Goal: Register for event/course

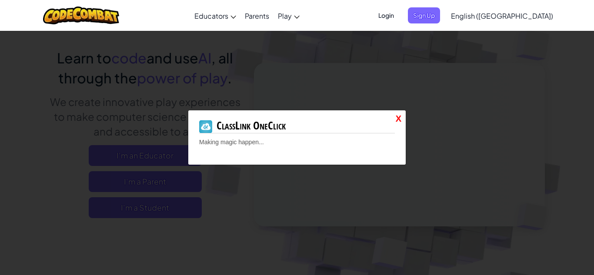
scroll to position [78, 0]
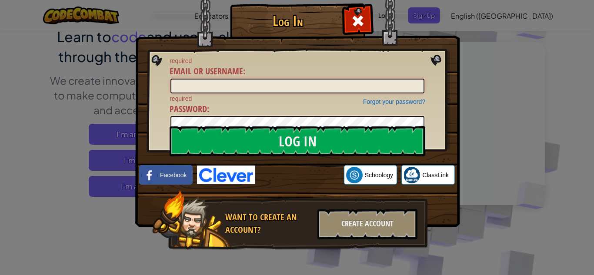
click at [310, 83] on input "Email or Username :" at bounding box center [297, 86] width 254 height 15
click at [314, 84] on input "Email or Username :" at bounding box center [297, 86] width 254 height 15
click at [436, 183] on link "ClassLink" at bounding box center [427, 175] width 53 height 20
click at [307, 84] on input "Email or Username :" at bounding box center [297, 86] width 254 height 15
click at [362, 85] on input "Email or Username :" at bounding box center [297, 86] width 254 height 15
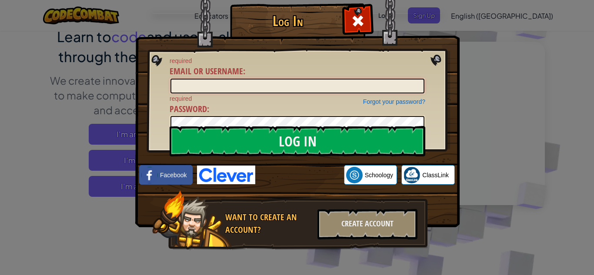
paste input "[PERSON_NAME][EMAIL_ADDRESS][DOMAIN_NAME]"
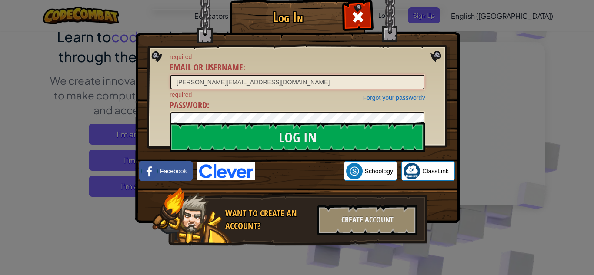
type input "[PERSON_NAME][EMAIL_ADDRESS][DOMAIN_NAME]"
click at [352, 22] on span at bounding box center [358, 17] width 14 height 14
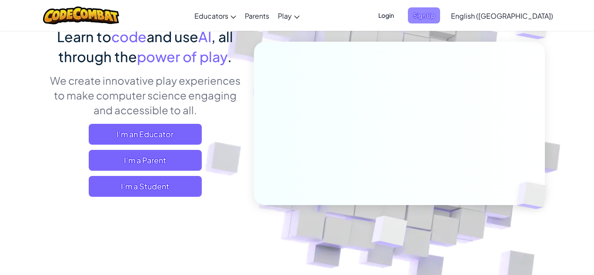
click at [440, 19] on span "Sign Up" at bounding box center [424, 15] width 32 height 16
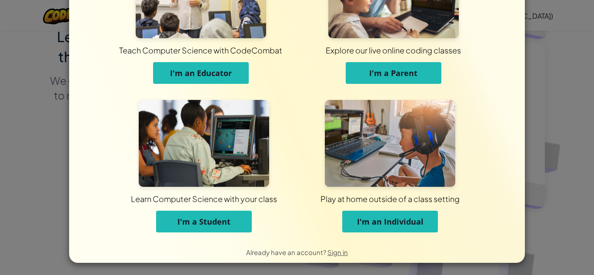
scroll to position [69, 0]
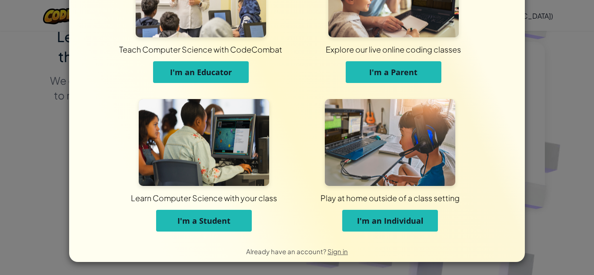
click at [229, 224] on span "I'm a Student" at bounding box center [203, 221] width 53 height 10
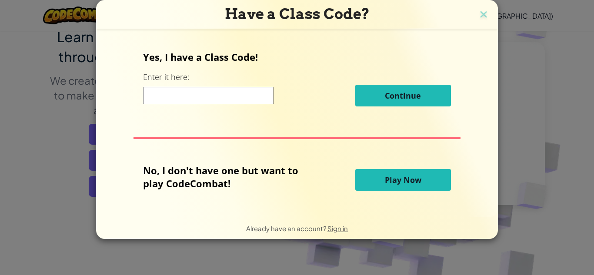
scroll to position [0, 0]
click at [237, 95] on input at bounding box center [208, 95] width 130 height 17
click at [398, 190] on button "Play Now" at bounding box center [403, 180] width 96 height 22
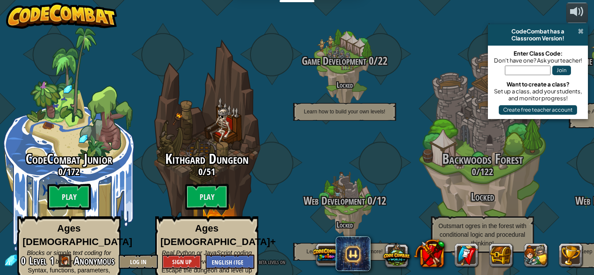
click at [580, 34] on span at bounding box center [581, 31] width 6 height 7
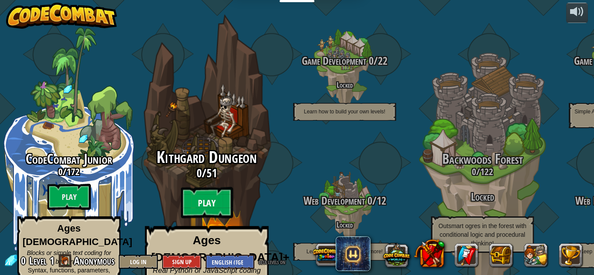
click at [210, 187] on btn "Play" at bounding box center [207, 202] width 52 height 31
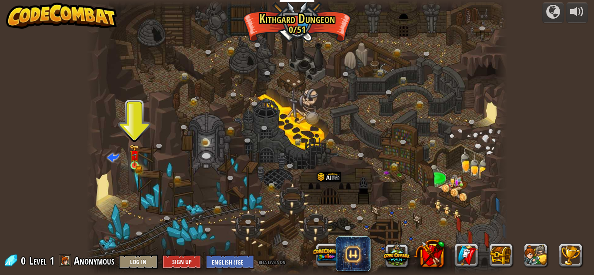
click at [134, 166] on img at bounding box center [135, 155] width 10 height 22
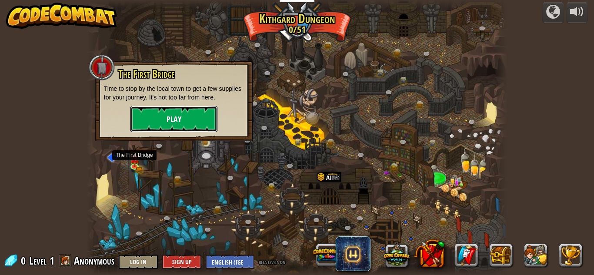
click at [177, 119] on button "Play" at bounding box center [173, 119] width 87 height 26
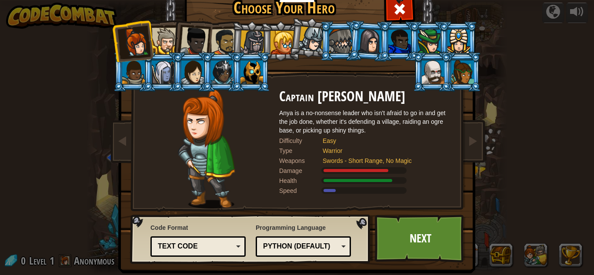
click at [282, 48] on div at bounding box center [281, 42] width 23 height 23
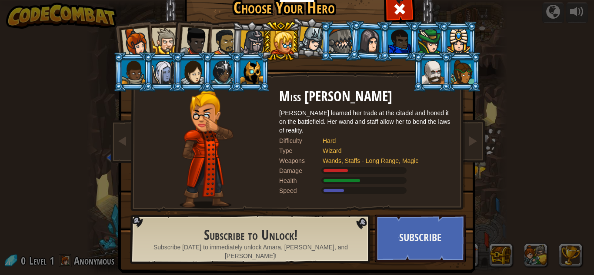
click at [250, 47] on div at bounding box center [252, 42] width 25 height 25
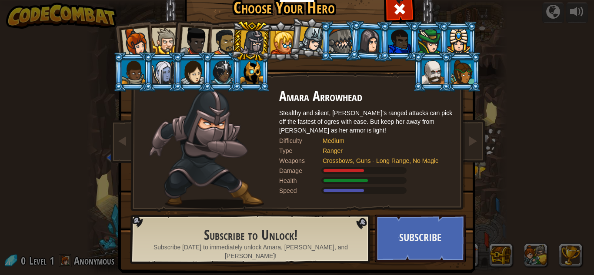
click at [217, 46] on div at bounding box center [224, 42] width 27 height 27
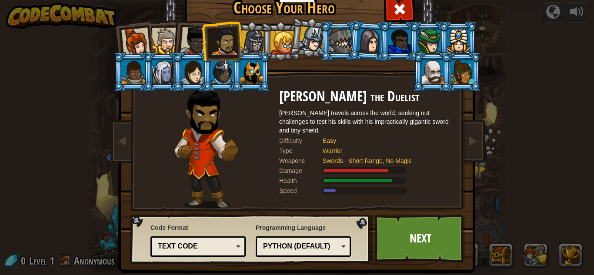
click at [361, 35] on div at bounding box center [370, 41] width 24 height 25
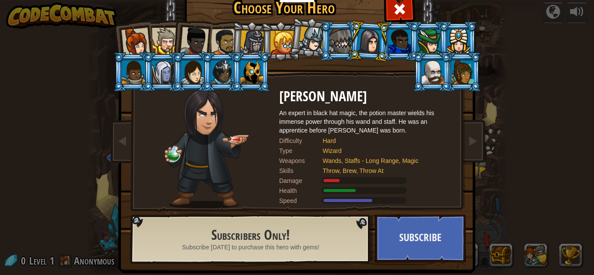
click at [313, 45] on div at bounding box center [312, 40] width 26 height 26
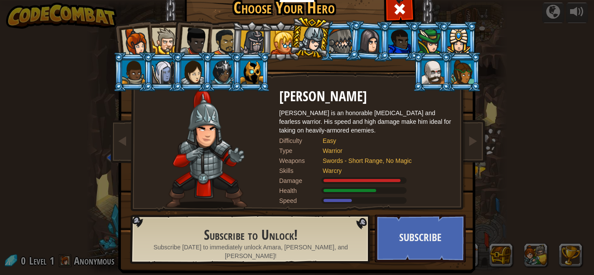
click at [371, 43] on div at bounding box center [370, 41] width 24 height 25
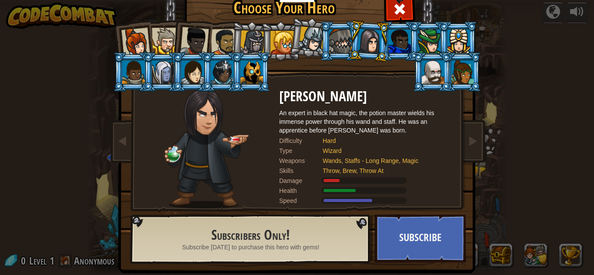
click at [439, 39] on li at bounding box center [457, 41] width 39 height 40
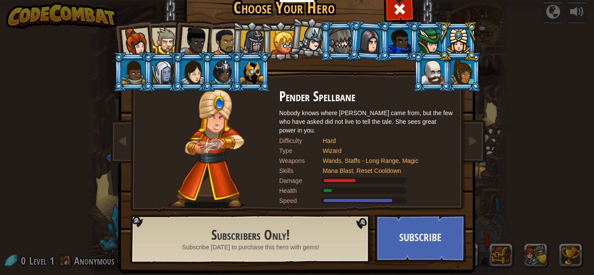
click at [320, 42] on div at bounding box center [312, 40] width 26 height 26
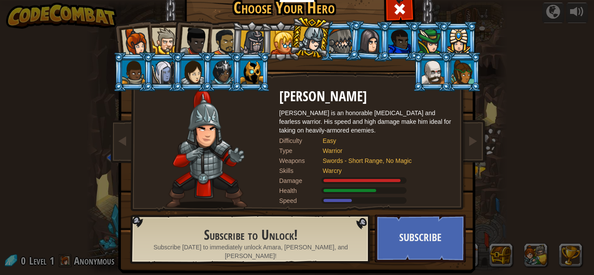
click at [373, 50] on div at bounding box center [370, 41] width 24 height 25
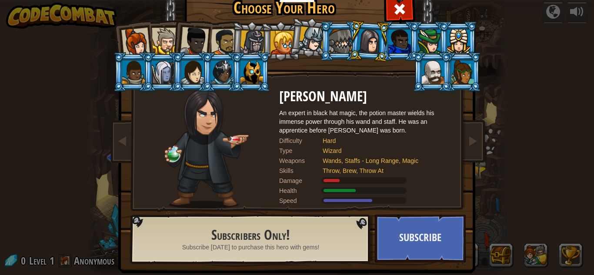
click at [140, 40] on div at bounding box center [135, 42] width 29 height 29
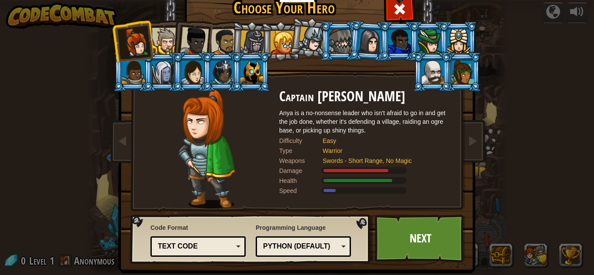
click at [165, 45] on div at bounding box center [165, 41] width 27 height 27
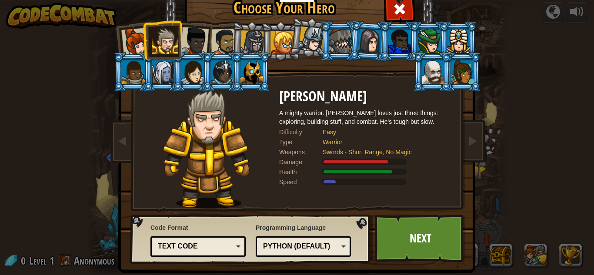
click at [196, 49] on div at bounding box center [194, 41] width 29 height 29
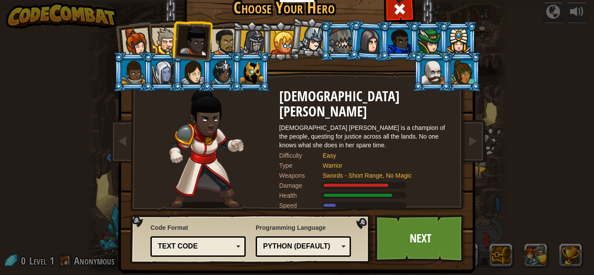
click at [222, 40] on div at bounding box center [224, 42] width 27 height 27
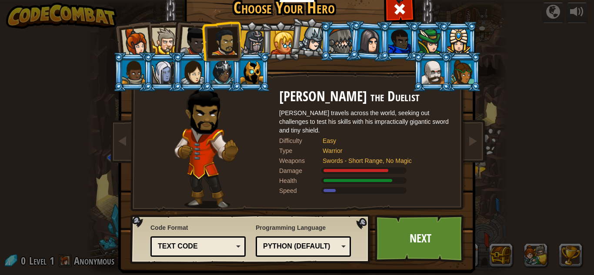
click at [128, 50] on div at bounding box center [135, 42] width 29 height 29
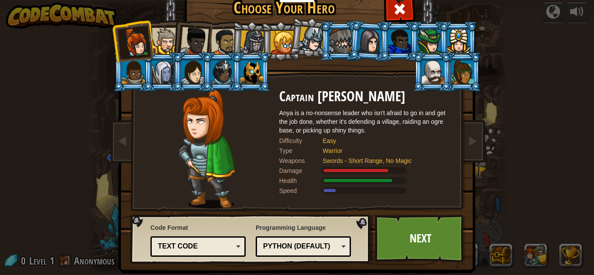
click at [172, 42] on li at bounding box center [191, 39] width 43 height 43
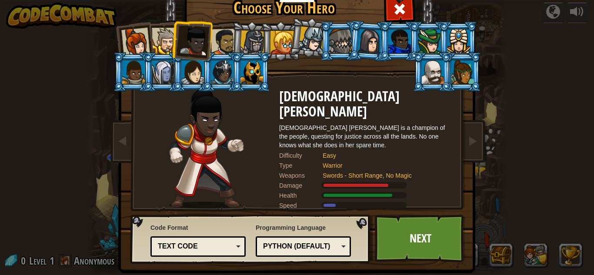
click at [161, 38] on div at bounding box center [165, 41] width 27 height 27
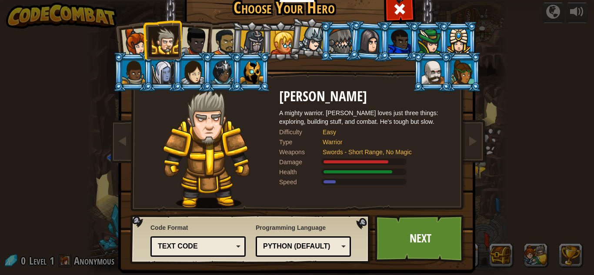
click at [139, 37] on div at bounding box center [135, 42] width 29 height 29
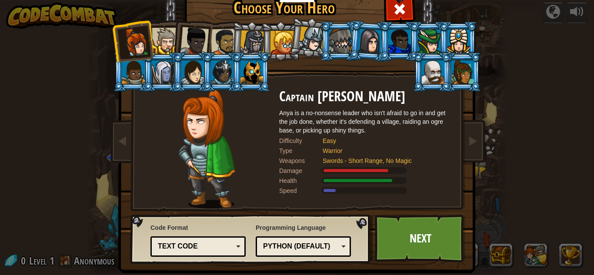
click at [215, 48] on div at bounding box center [224, 42] width 27 height 27
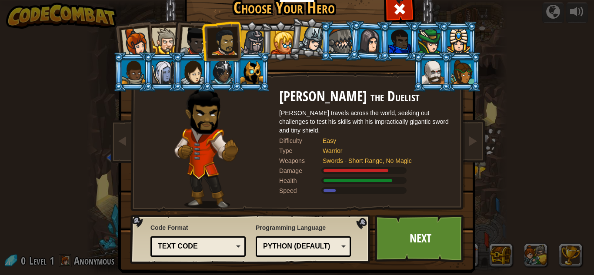
click at [193, 44] on div at bounding box center [194, 41] width 29 height 29
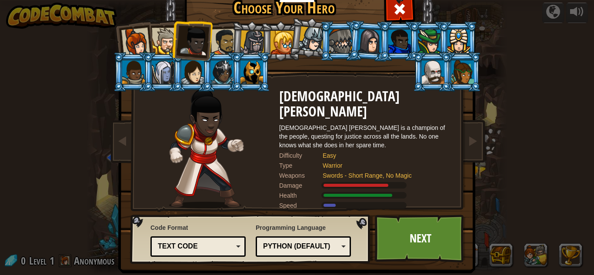
click at [258, 82] on div at bounding box center [251, 71] width 23 height 23
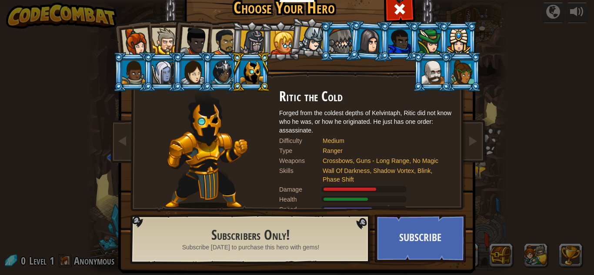
scroll to position [11, 0]
